Goal: Task Accomplishment & Management: Manage account settings

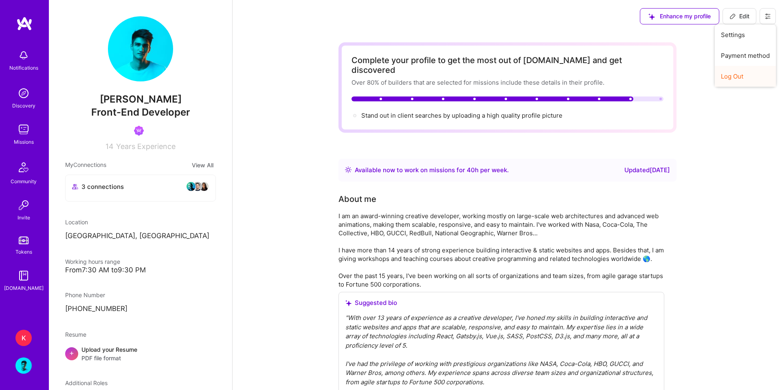
click at [751, 77] on button "Log Out" at bounding box center [745, 76] width 61 height 21
